Goal: Task Accomplishment & Management: Use online tool/utility

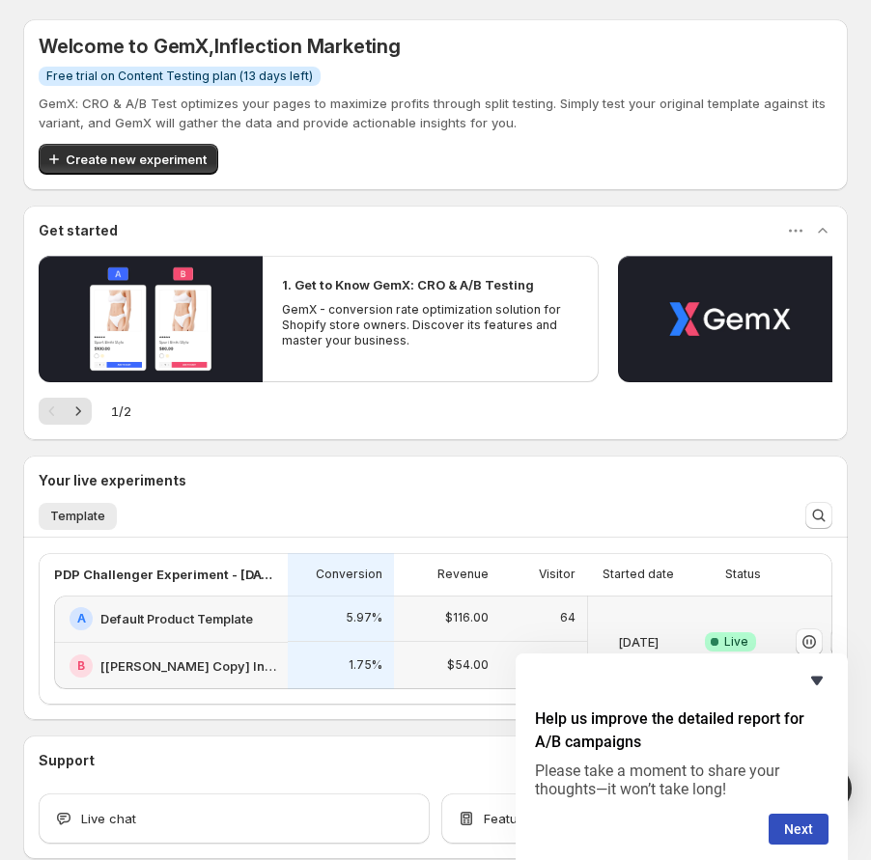
click at [820, 676] on icon "Hide survey" at bounding box center [816, 680] width 23 height 23
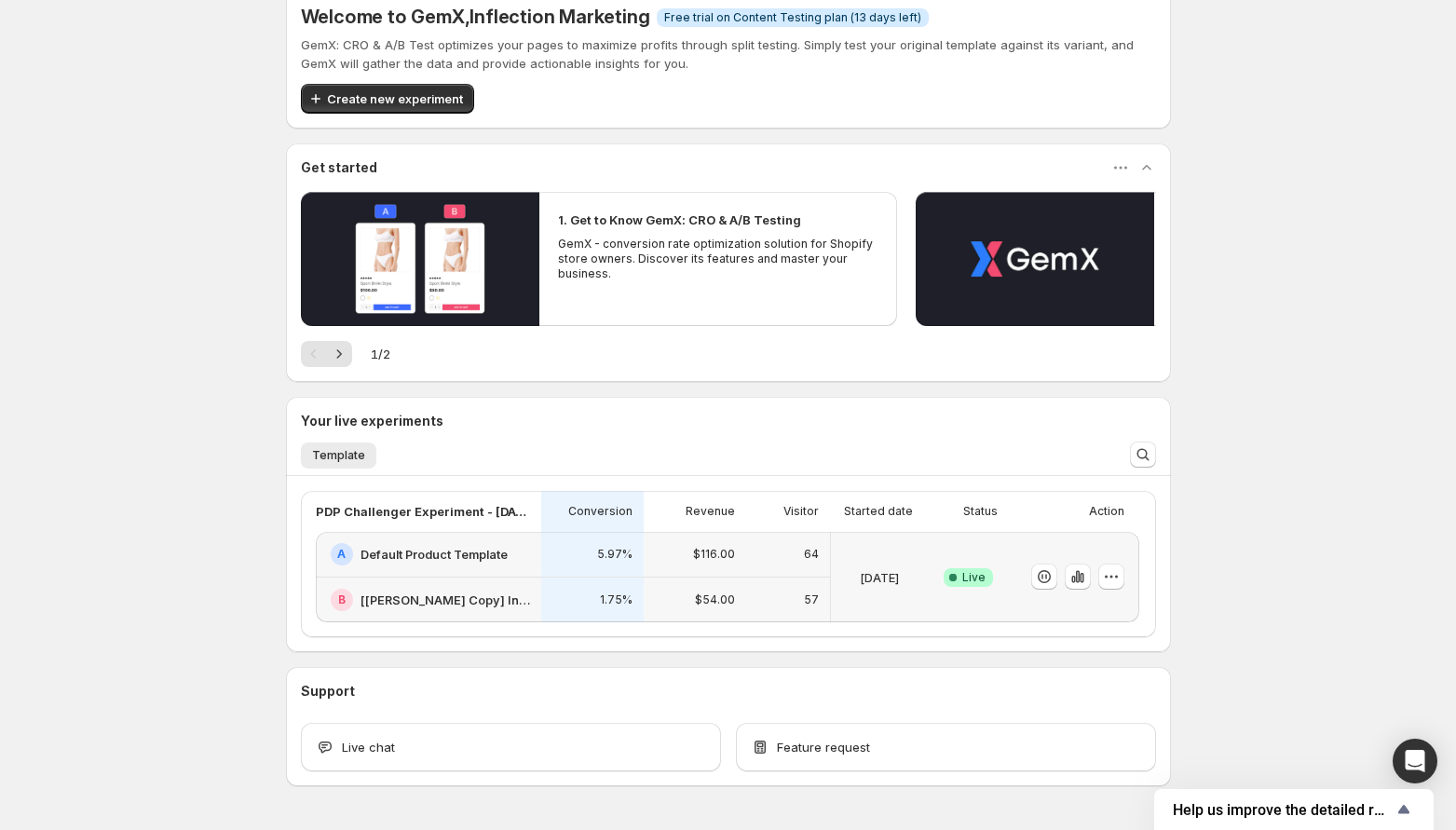
scroll to position [85, 0]
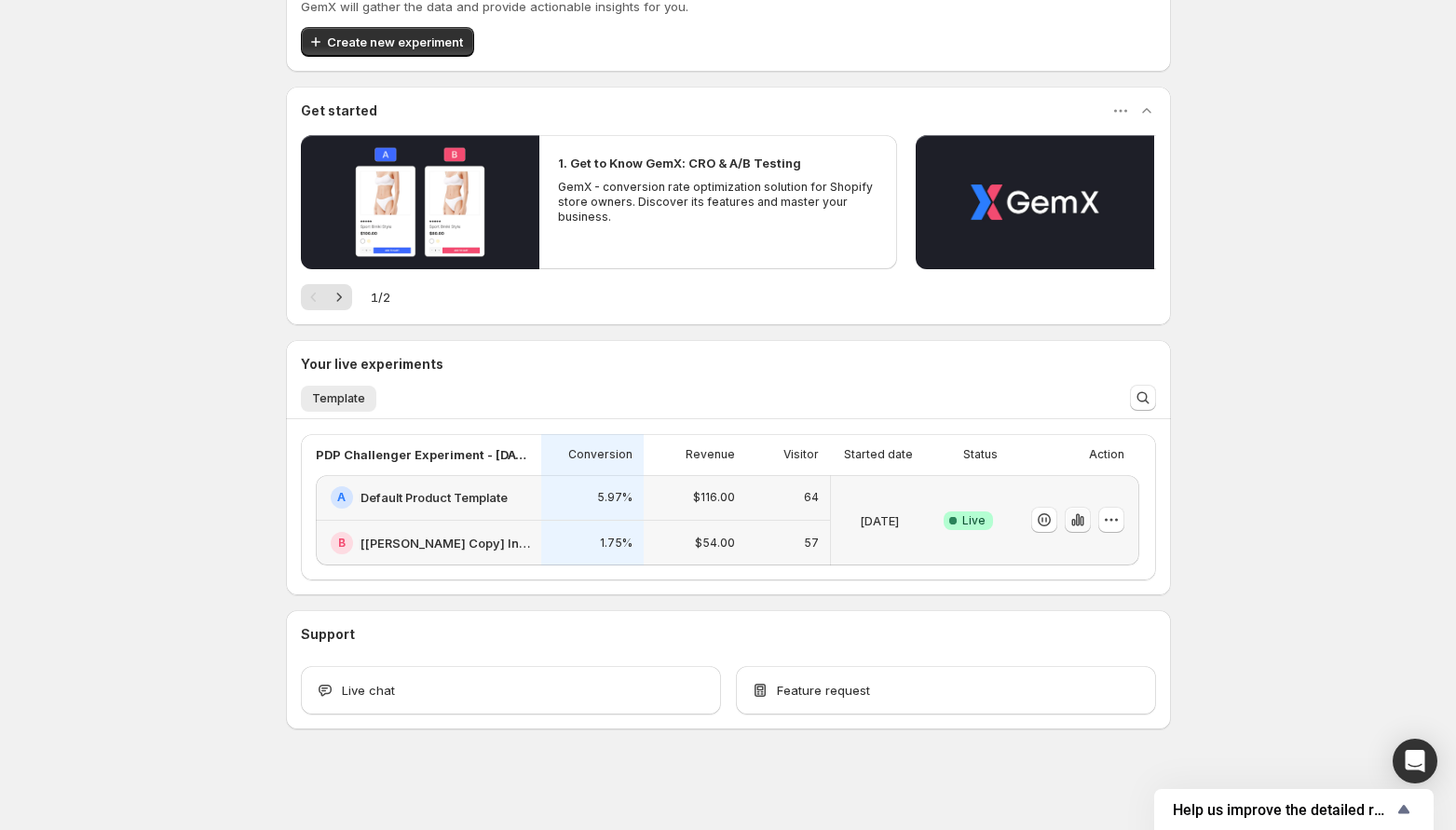
click at [848, 528] on icon "button" at bounding box center [1077, 519] width 18 height 18
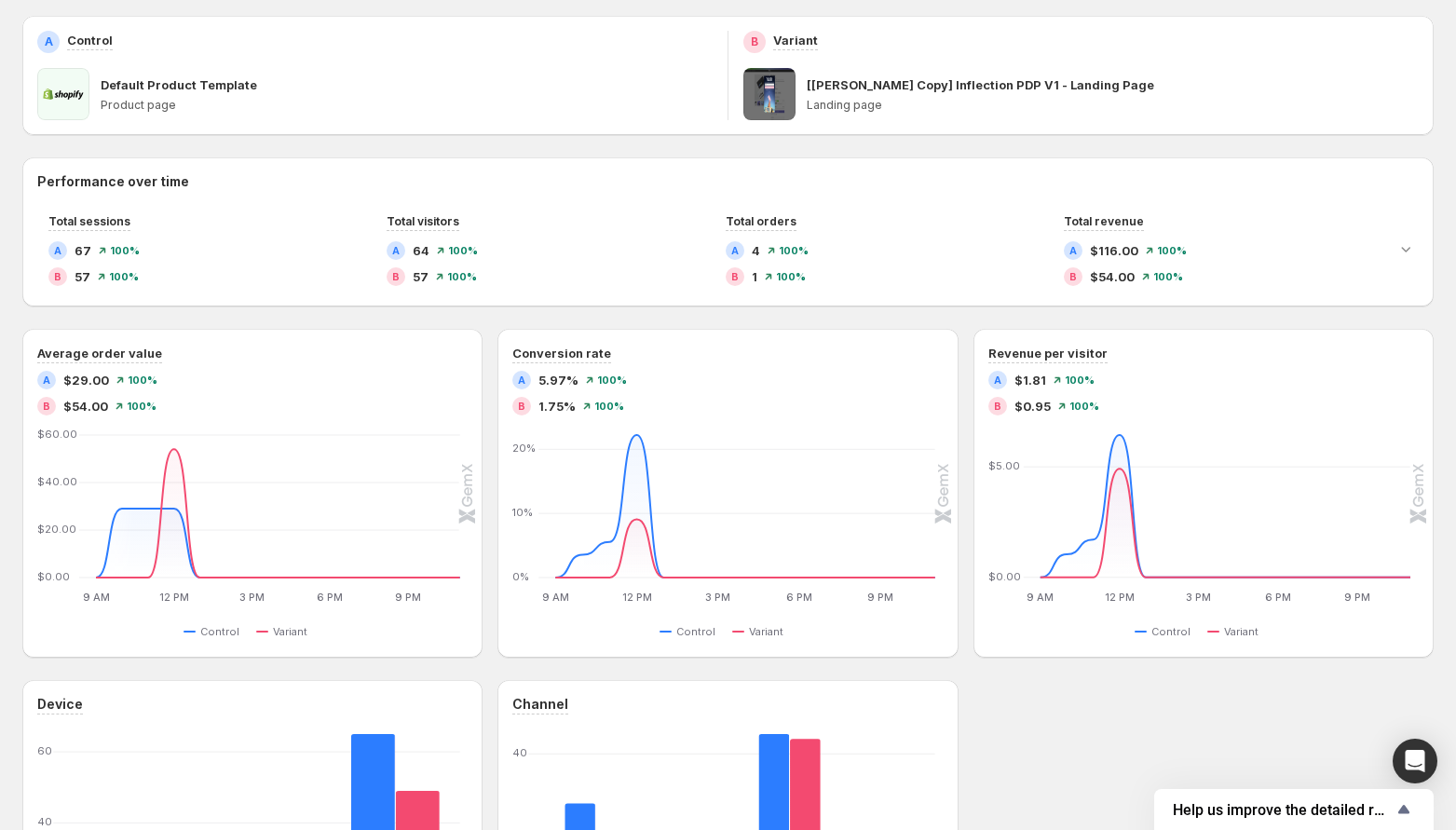
scroll to position [94, 0]
